Goal: Task Accomplishment & Management: Manage account settings

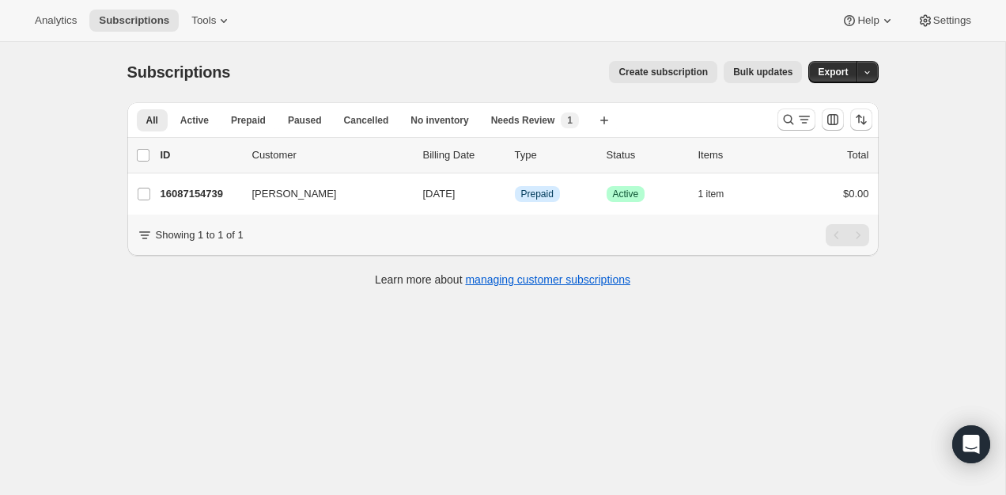
click at [791, 106] on div at bounding box center [825, 120] width 108 height 32
click at [791, 115] on icon "Search and filter results" at bounding box center [789, 120] width 16 height 16
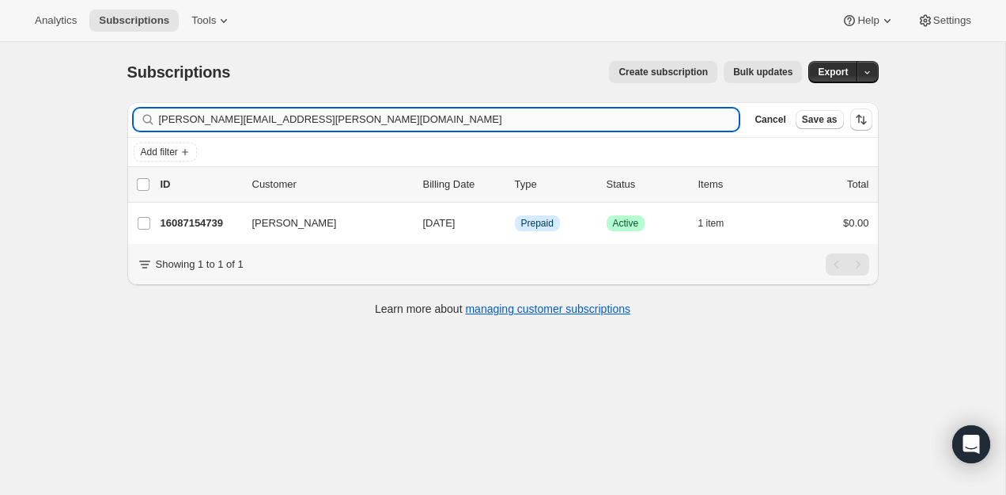
click at [563, 115] on input "[PERSON_NAME][EMAIL_ADDRESS][PERSON_NAME][DOMAIN_NAME]" at bounding box center [449, 119] width 581 height 22
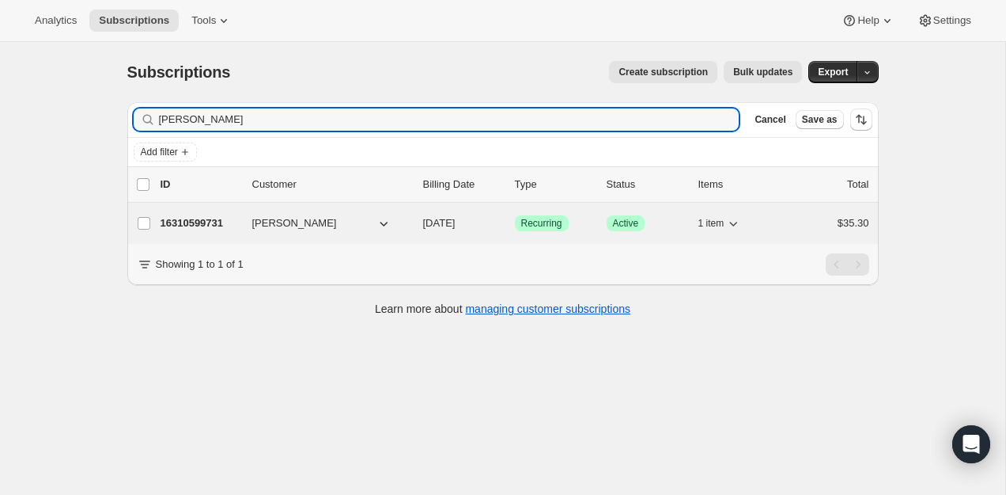
type input "[PERSON_NAME]"
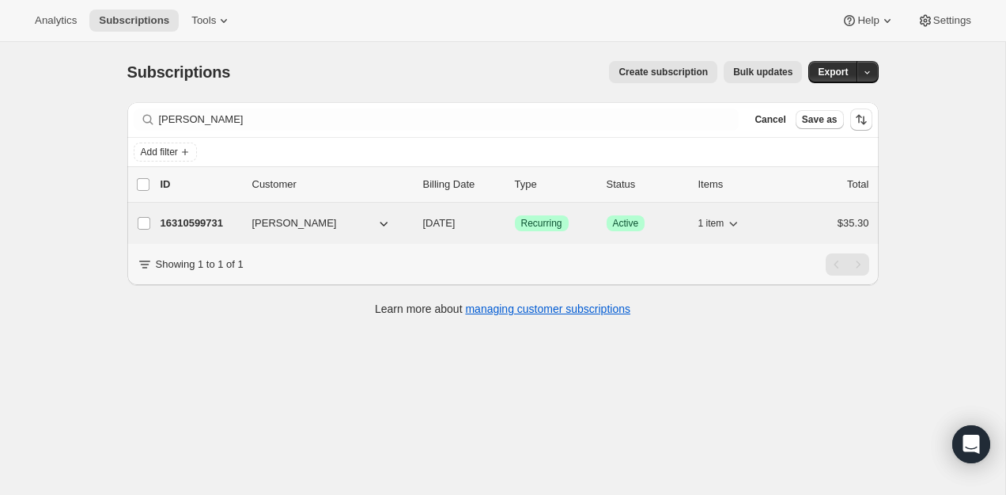
click at [201, 226] on p "16310599731" at bounding box center [200, 223] width 79 height 16
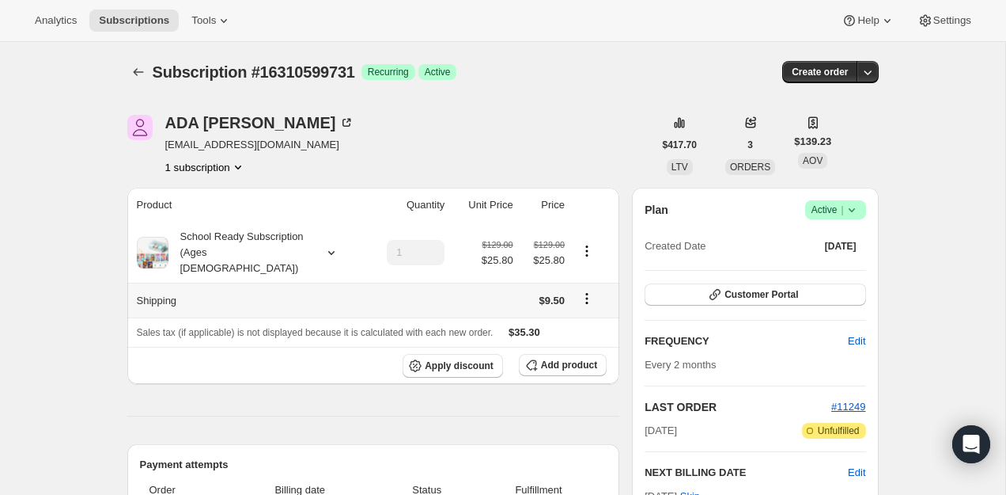
click at [584, 290] on icon "Shipping actions" at bounding box center [587, 298] width 16 height 16
click at [574, 310] on span "Edit shipping rate" at bounding box center [584, 314] width 79 height 12
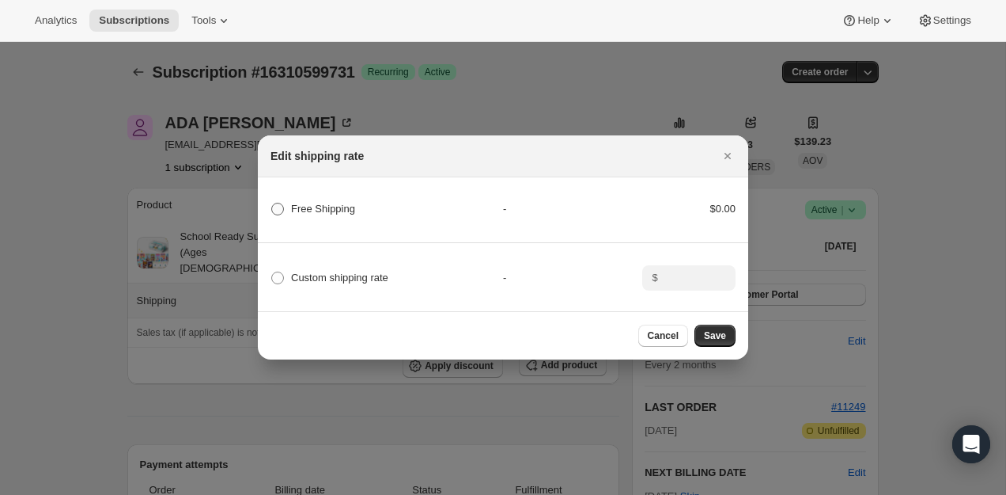
click at [332, 202] on span "Free Shipping" at bounding box center [323, 209] width 64 height 16
click at [272, 203] on Shipping "Free Shipping" at bounding box center [271, 203] width 1 height 1
radio Shipping "true"
click at [707, 335] on span "Save" at bounding box center [715, 335] width 22 height 13
